Goal: Task Accomplishment & Management: Use online tool/utility

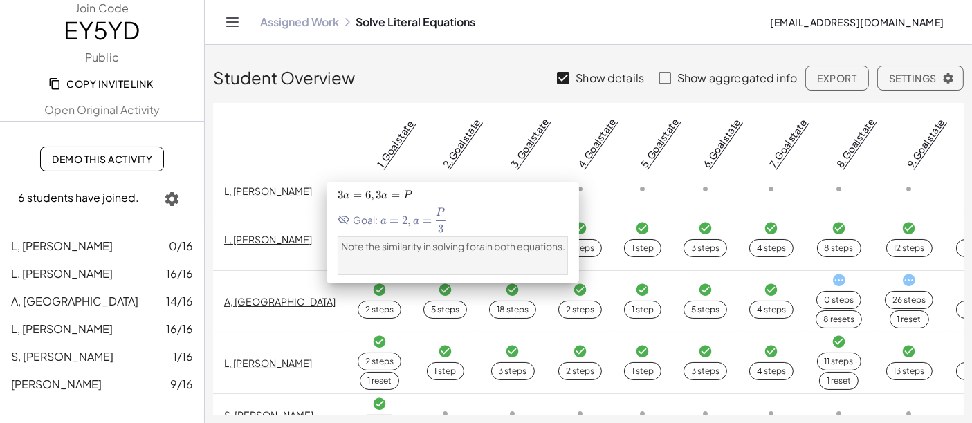
scroll to position [27, 0]
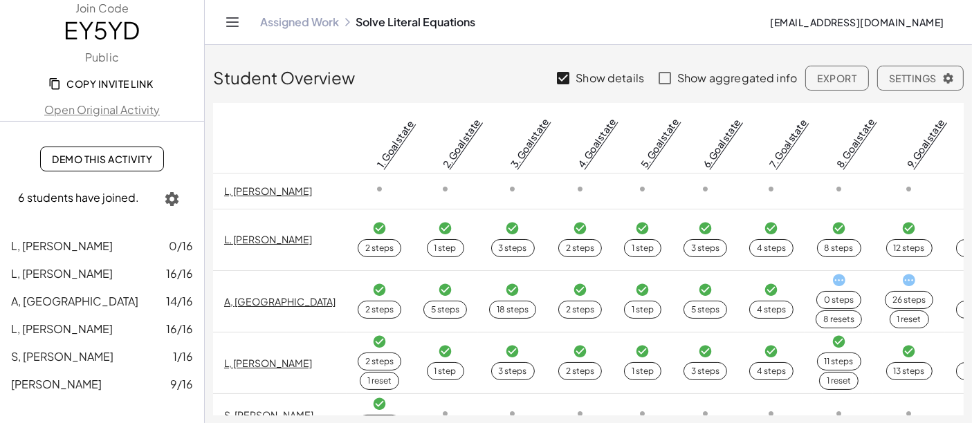
click at [240, 19] on icon "Toggle navigation" at bounding box center [232, 22] width 17 height 17
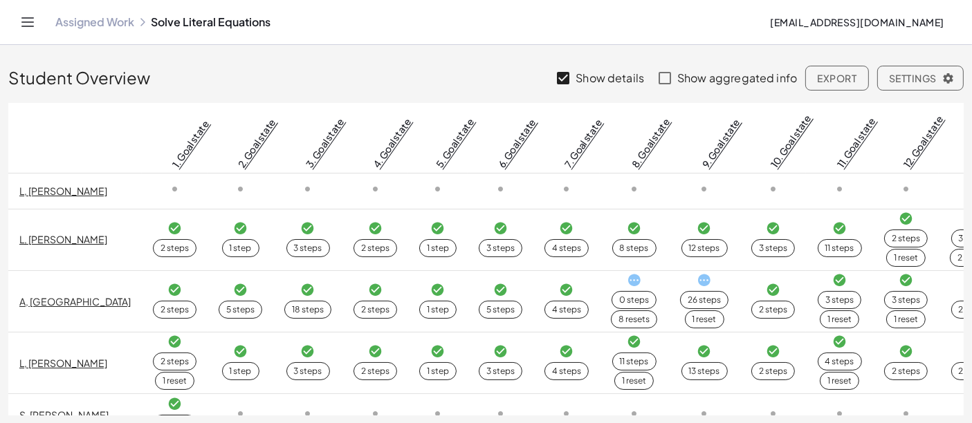
click at [106, 27] on link "Assigned Work" at bounding box center [94, 22] width 79 height 14
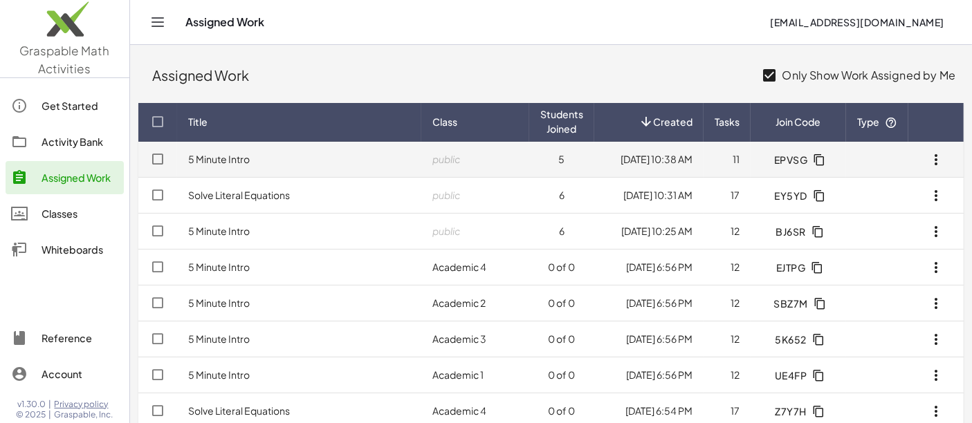
click at [228, 160] on link "5 Minute Intro" at bounding box center [219, 159] width 62 height 12
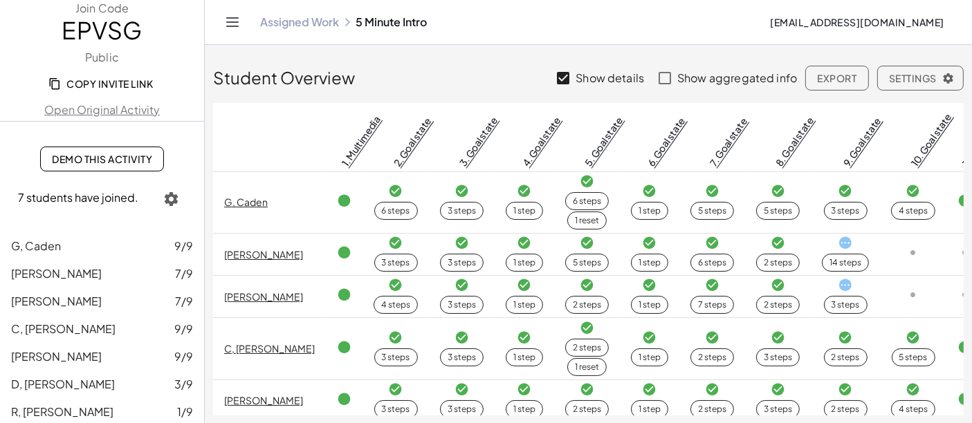
click at [237, 22] on icon "Toggle navigation" at bounding box center [232, 22] width 17 height 17
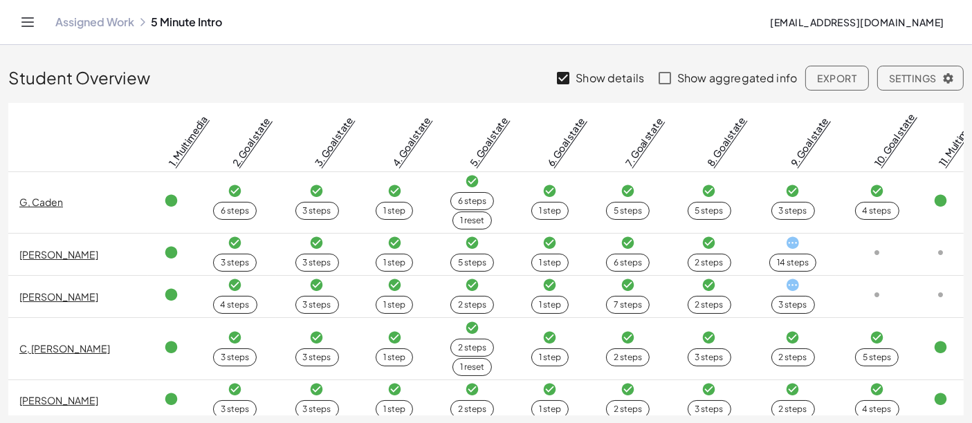
click at [103, 26] on link "Assigned Work" at bounding box center [94, 22] width 79 height 14
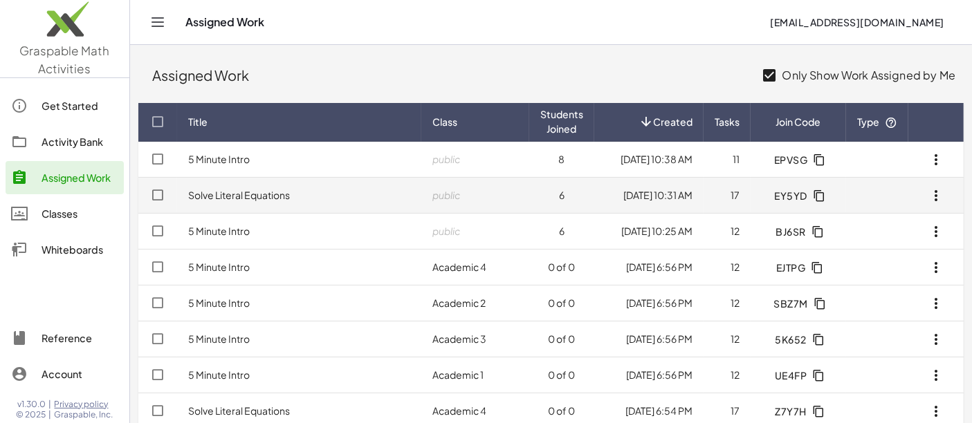
click at [253, 196] on link "Solve Literal Equations" at bounding box center [239, 195] width 102 height 12
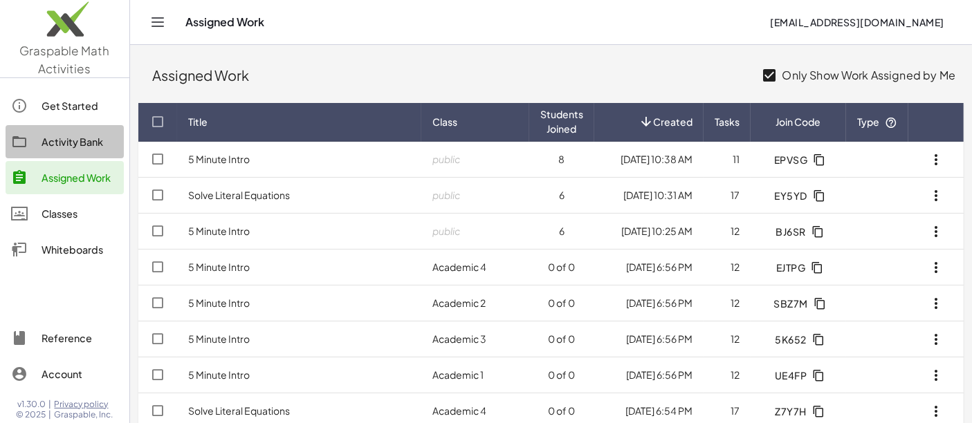
click at [91, 140] on div "Activity Bank" at bounding box center [80, 141] width 77 height 17
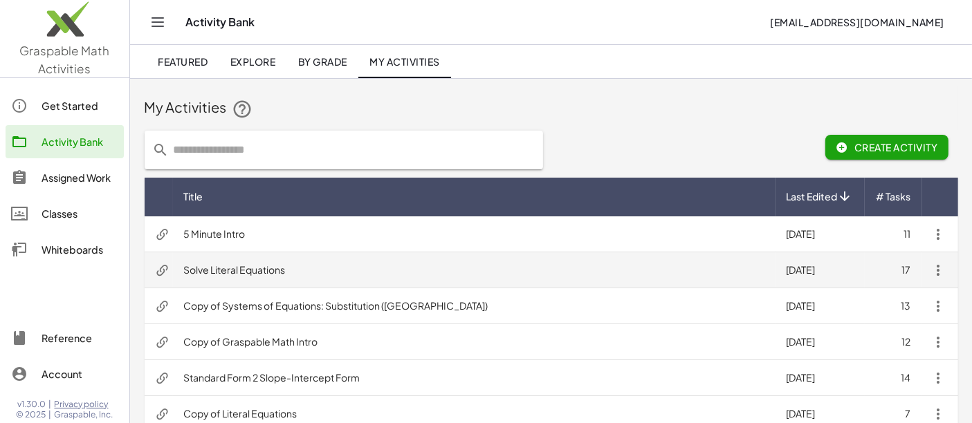
click at [265, 266] on td "Solve Literal Equations" at bounding box center [474, 270] width 602 height 36
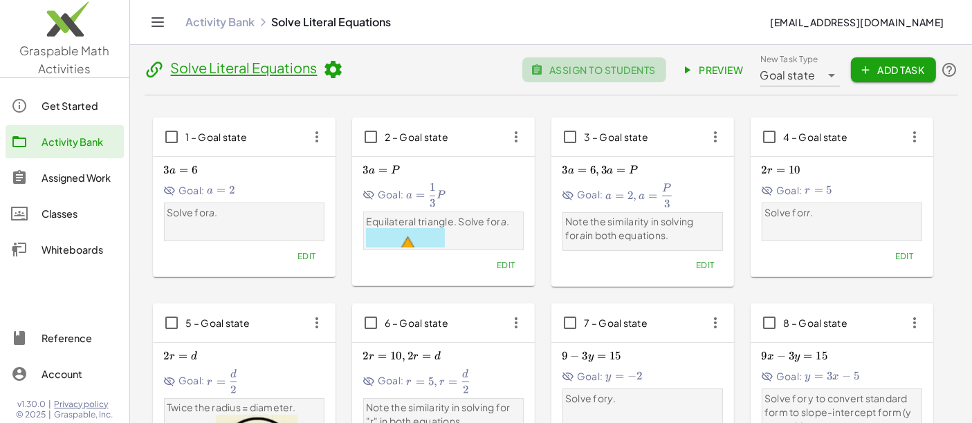
click at [605, 68] on span "assign to students" at bounding box center [594, 70] width 122 height 12
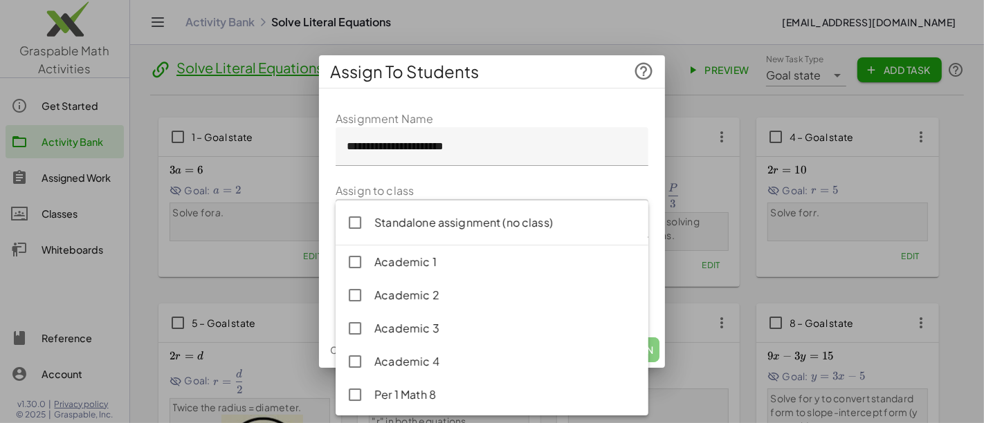
click at [463, 232] on div at bounding box center [477, 218] width 285 height 39
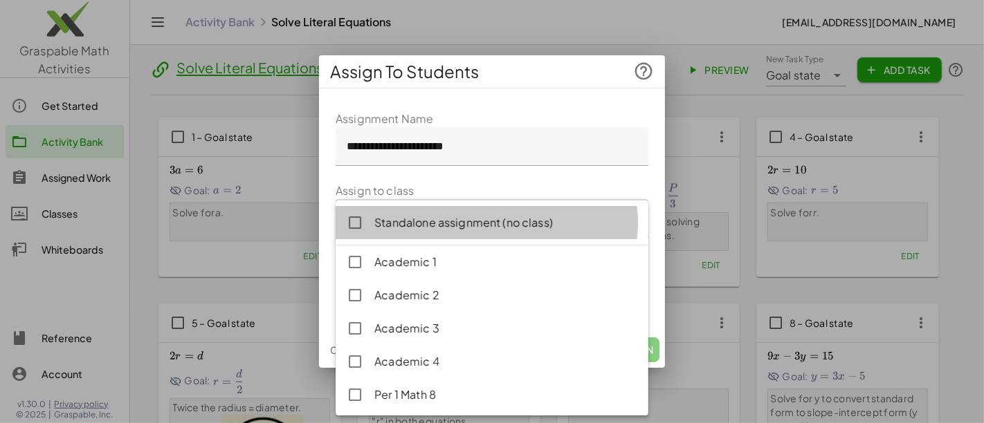
click at [460, 223] on div "Standalone assignment (no class)" at bounding box center [505, 222] width 263 height 17
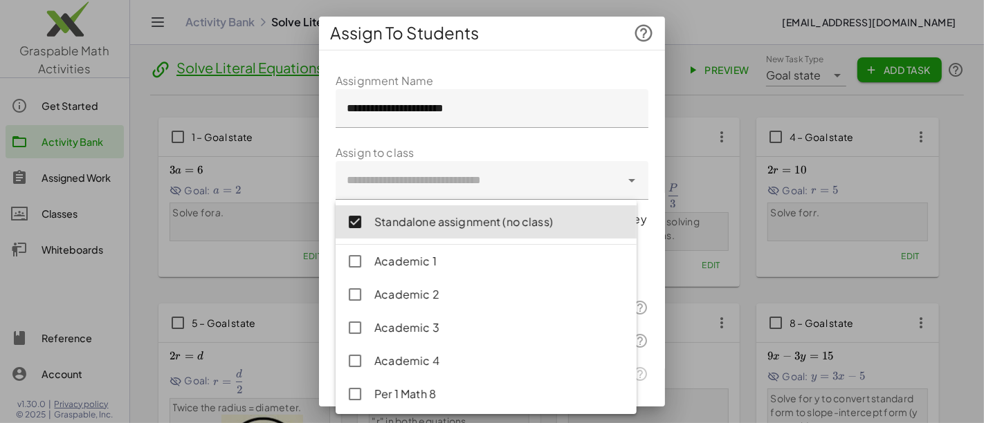
click at [551, 66] on div "**********" at bounding box center [492, 235] width 346 height 346
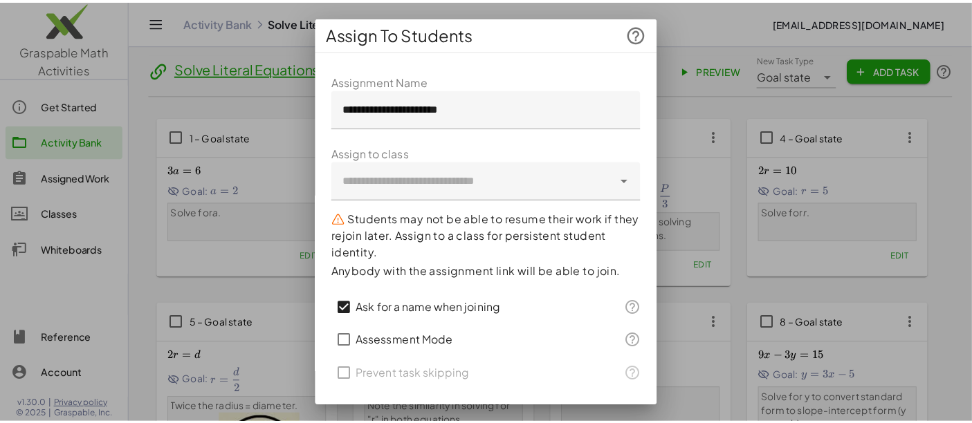
scroll to position [35, 0]
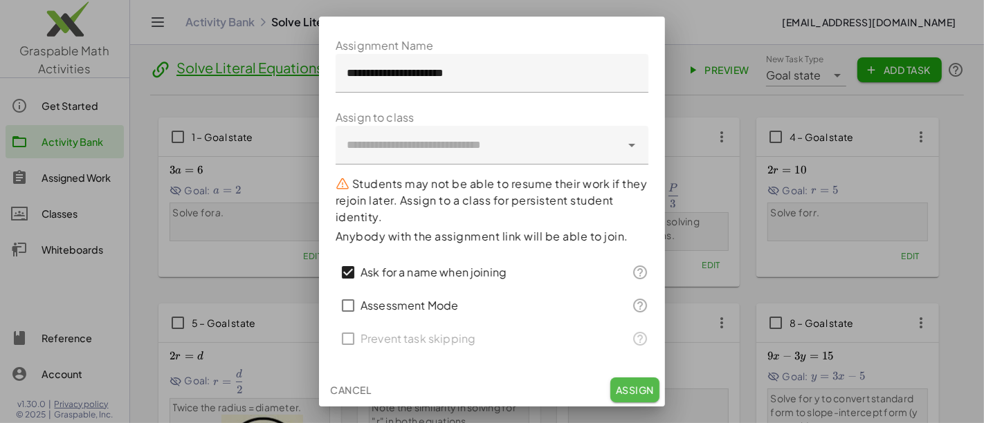
click at [623, 392] on span "Assign" at bounding box center [635, 390] width 38 height 12
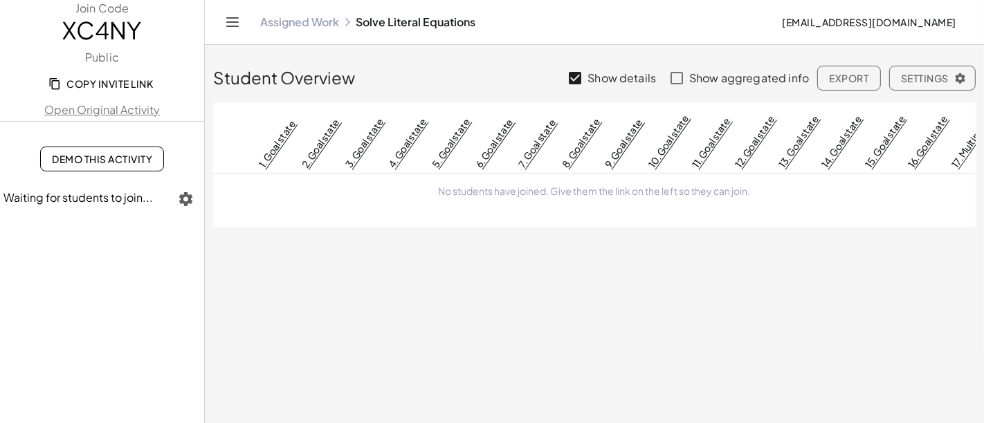
click at [122, 84] on span "Copy Invite Link" at bounding box center [102, 83] width 102 height 12
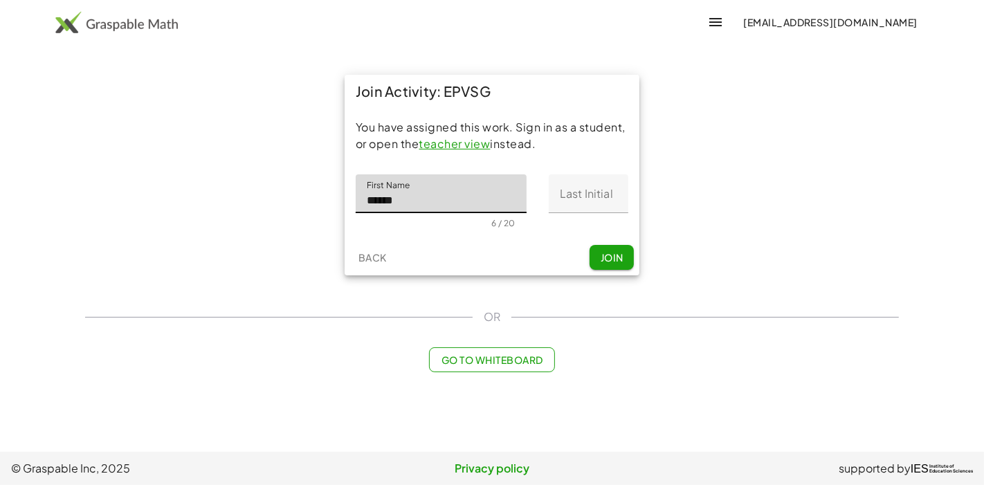
type input "******"
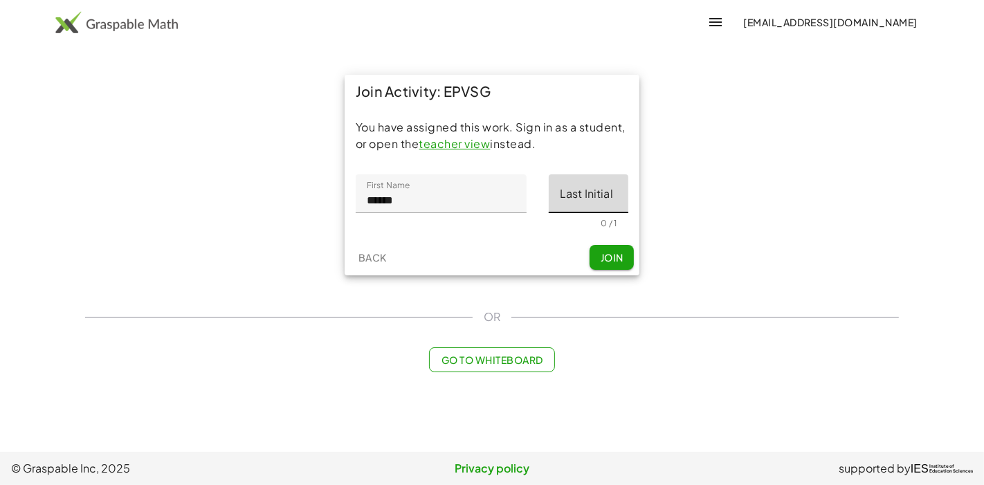
click at [558, 209] on input "Last Initial" at bounding box center [589, 193] width 80 height 39
type input "*"
click at [616, 255] on span "Join" at bounding box center [611, 257] width 23 height 12
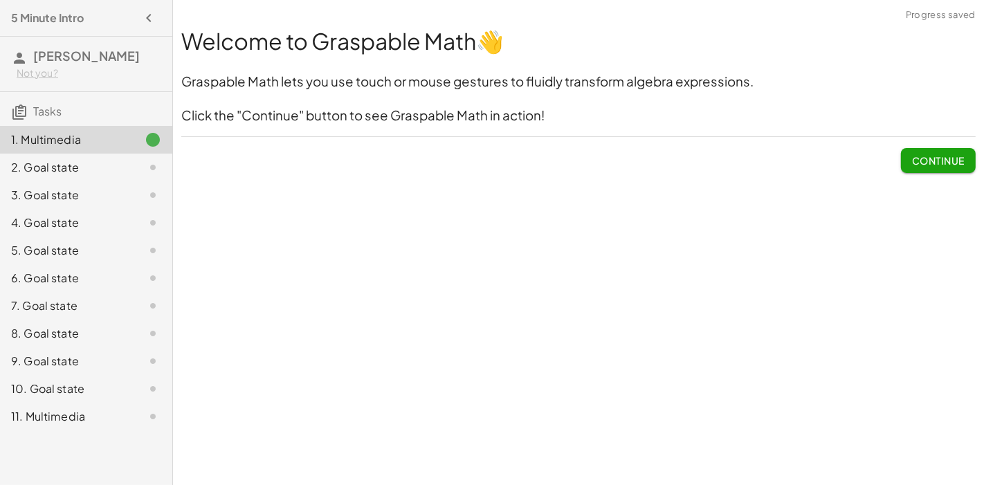
click at [930, 162] on span "Continue" at bounding box center [938, 160] width 53 height 12
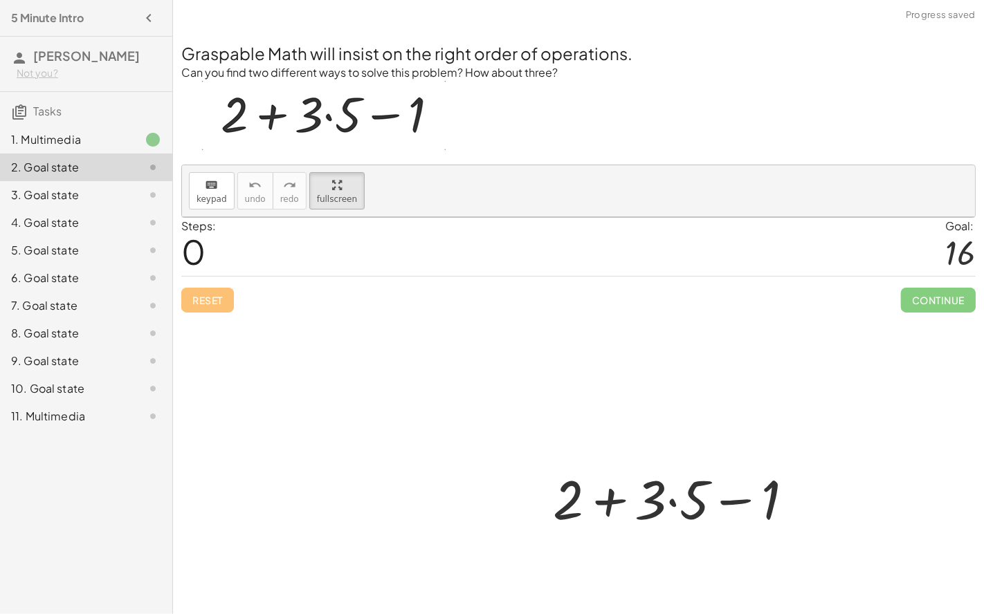
drag, startPoint x: 344, startPoint y: 173, endPoint x: 344, endPoint y: 266, distance: 92.7
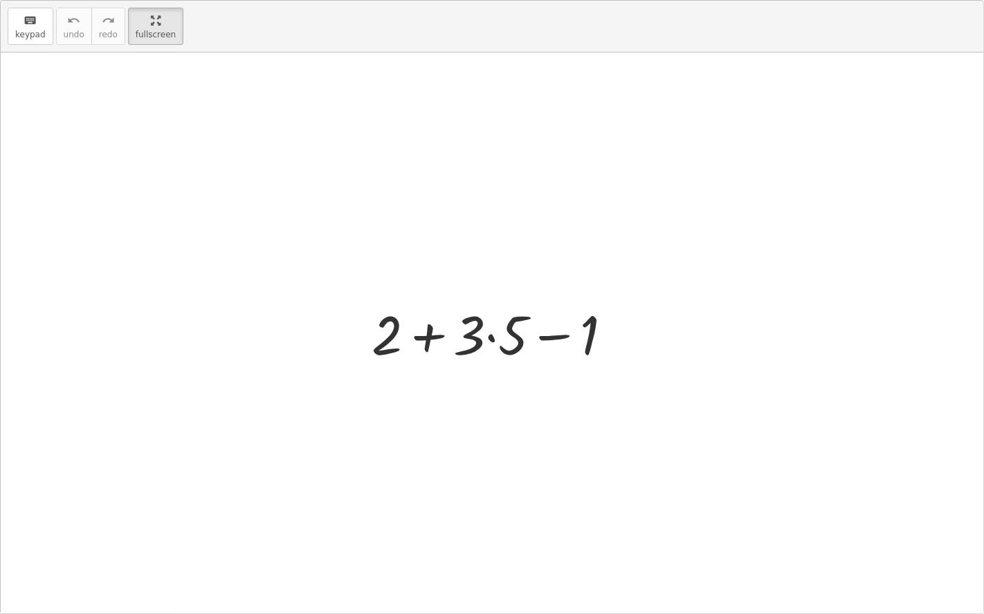
click at [344, 266] on div "keyboard keypad undo undo redo redo fullscreen + 2 + · 3 · 5 − 1 ×" at bounding box center [492, 307] width 982 height 613
click at [434, 341] on div at bounding box center [498, 332] width 266 height 71
click at [563, 337] on div at bounding box center [498, 332] width 266 height 71
click at [490, 340] on div at bounding box center [498, 332] width 266 height 71
click at [446, 339] on div at bounding box center [497, 332] width 240 height 71
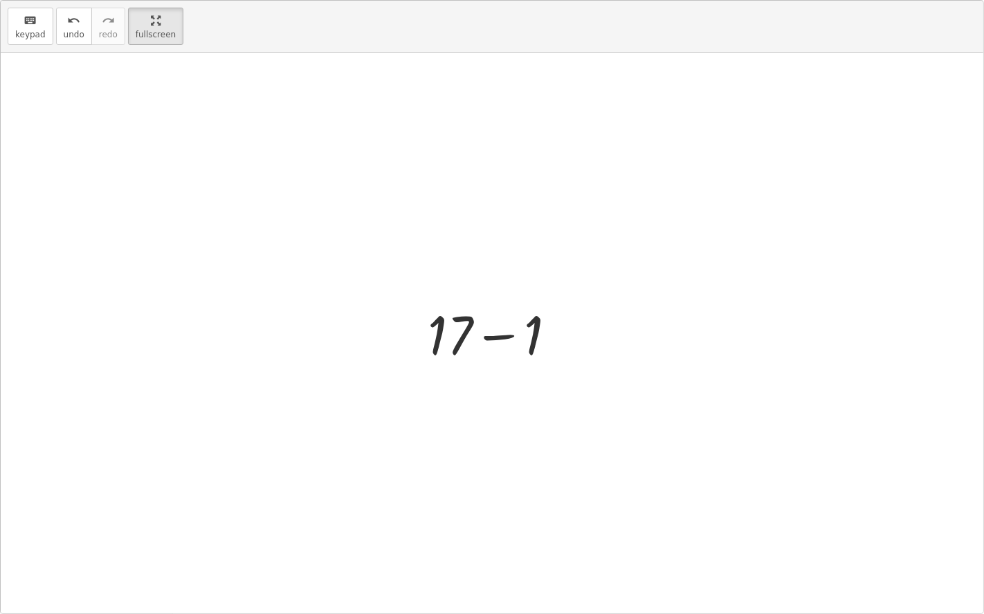
click at [488, 338] on div at bounding box center [498, 332] width 154 height 71
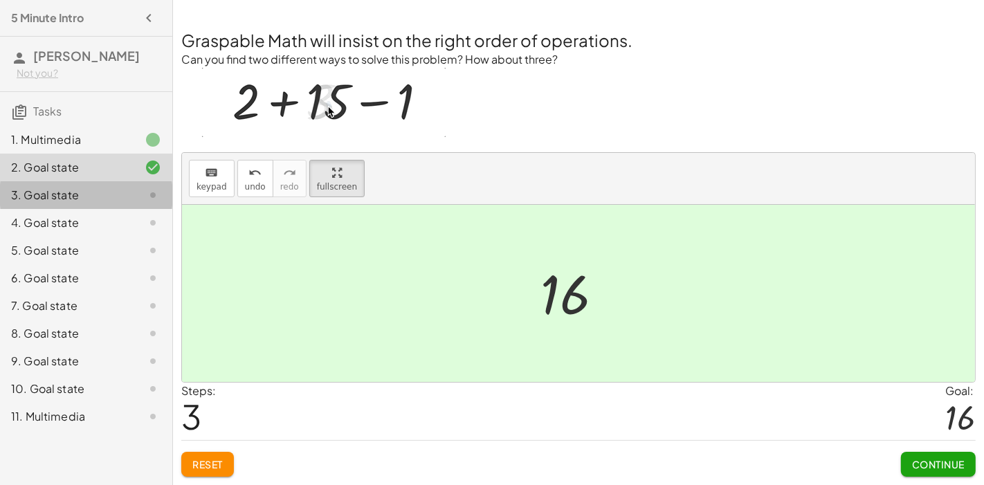
click at [85, 187] on div "3. Goal state" at bounding box center [66, 195] width 111 height 17
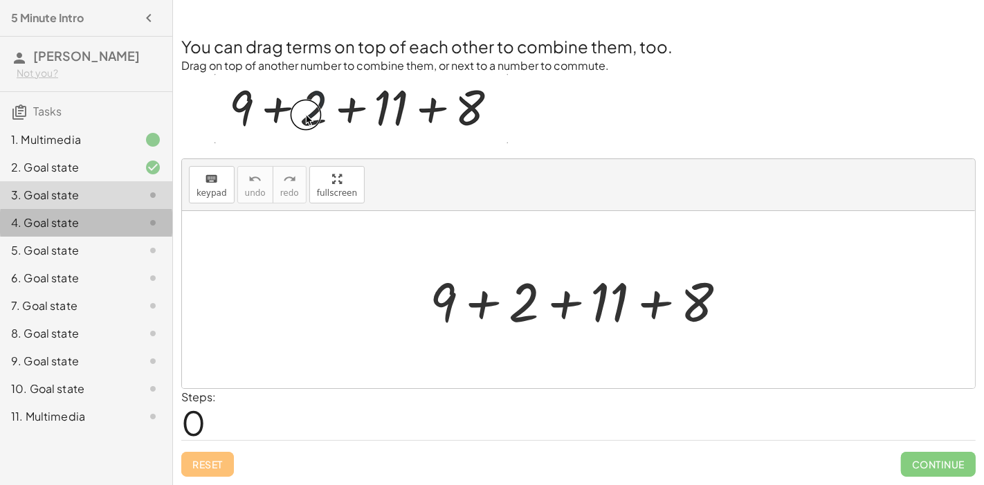
click at [51, 264] on div "4. Goal state" at bounding box center [86, 278] width 172 height 28
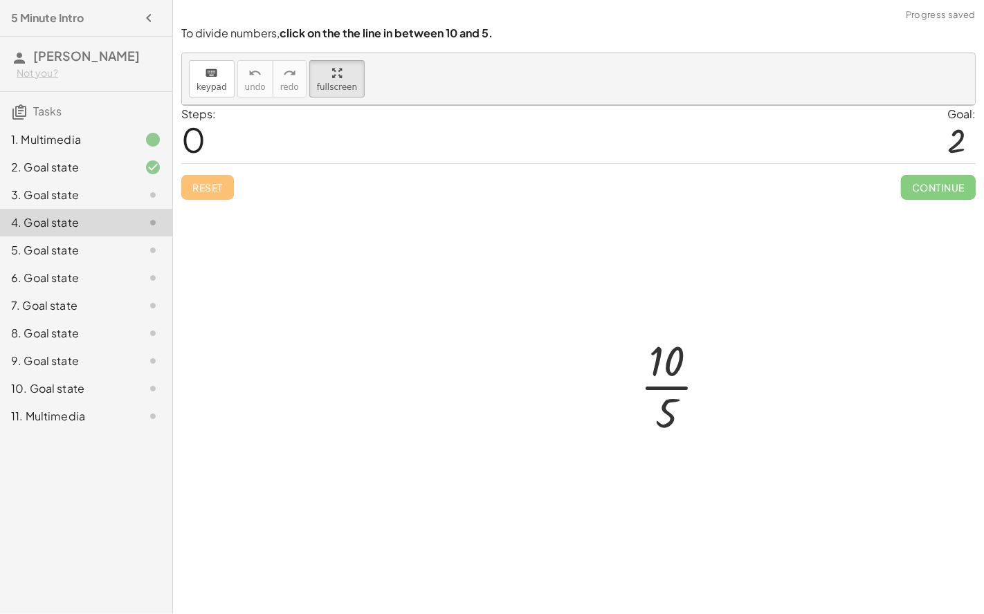
drag, startPoint x: 323, startPoint y: 79, endPoint x: 323, endPoint y: 172, distance: 92.7
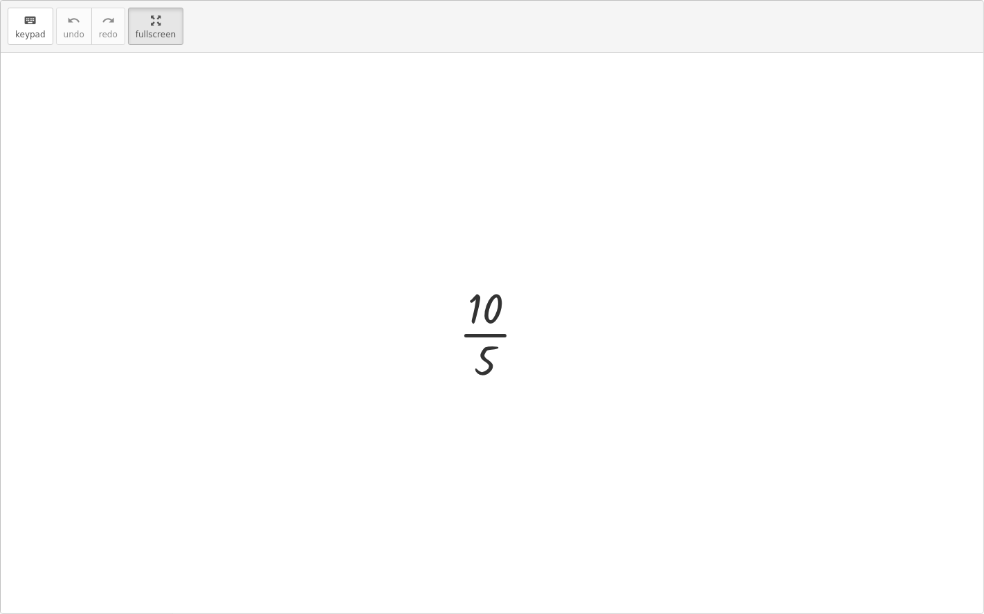
click at [323, 172] on div "keyboard keypad undo undo redo redo fullscreen · 10 · 5 ×" at bounding box center [492, 307] width 982 height 613
